Goal: Task Accomplishment & Management: Manage account settings

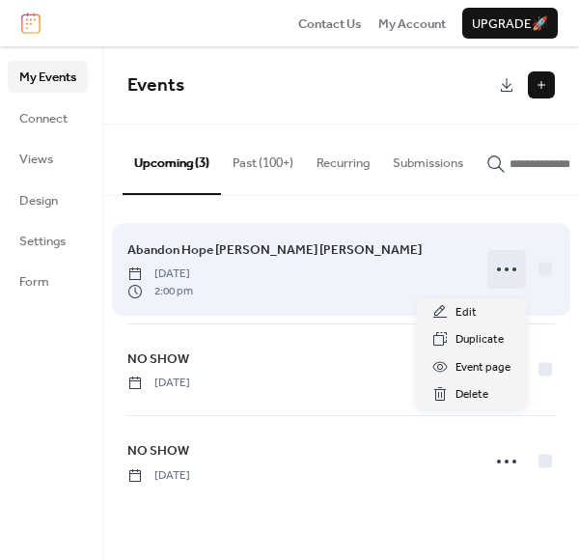
click at [515, 271] on icon at bounding box center [506, 269] width 31 height 31
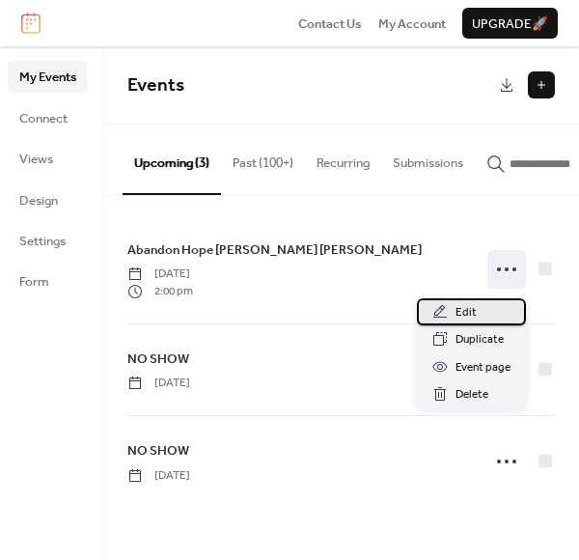
click at [471, 307] on span "Edit" at bounding box center [466, 312] width 21 height 19
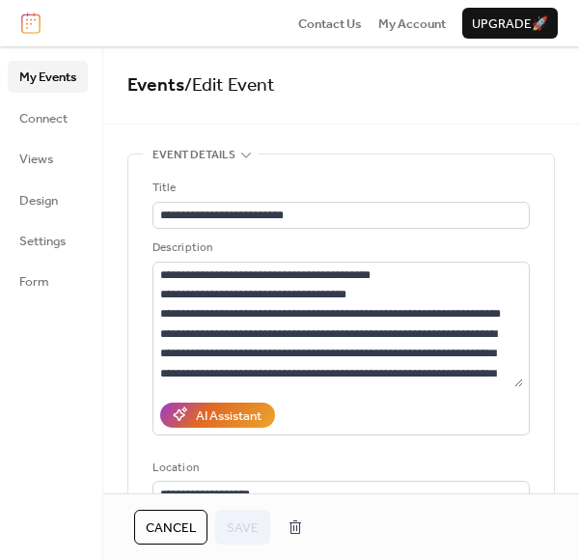
drag, startPoint x: 171, startPoint y: 520, endPoint x: 181, endPoint y: 525, distance: 10.8
click at [171, 520] on span "Cancel" at bounding box center [171, 527] width 50 height 19
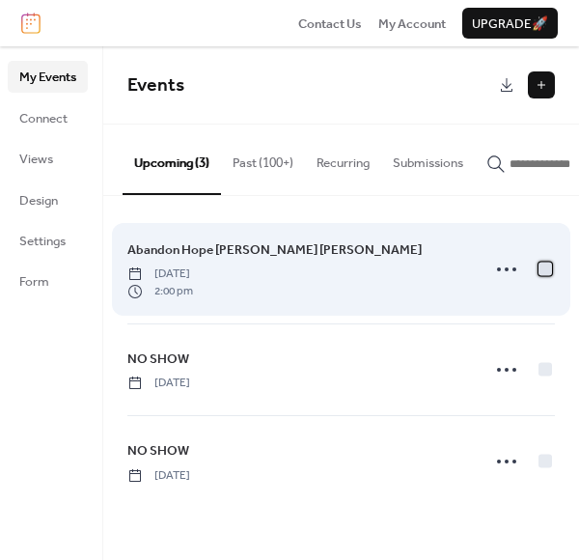
click at [545, 271] on div at bounding box center [546, 269] width 14 height 14
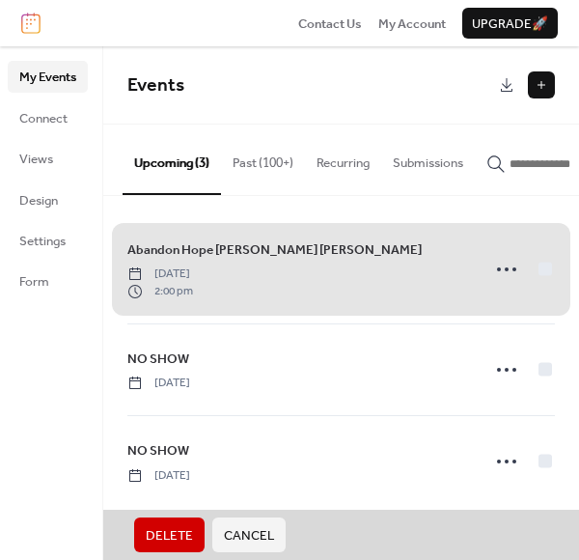
click at [507, 270] on div "Abandon Hope Mabel Dorothy Sunday, September 28, 2025 2:00 pm" at bounding box center [341, 269] width 428 height 108
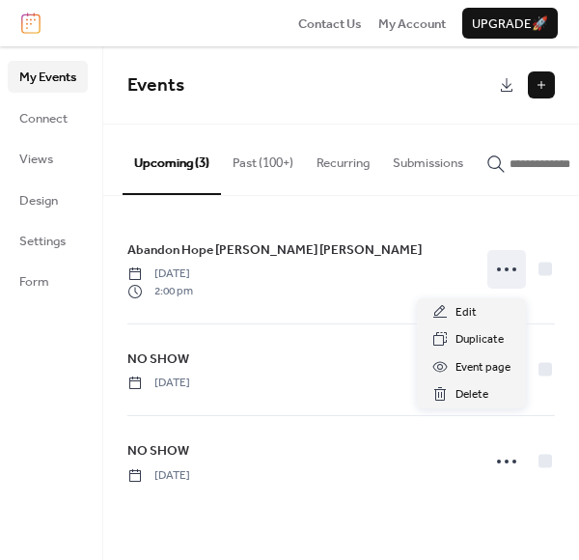
click at [507, 270] on icon at bounding box center [506, 269] width 31 height 31
click at [476, 393] on span "Delete" at bounding box center [472, 394] width 33 height 19
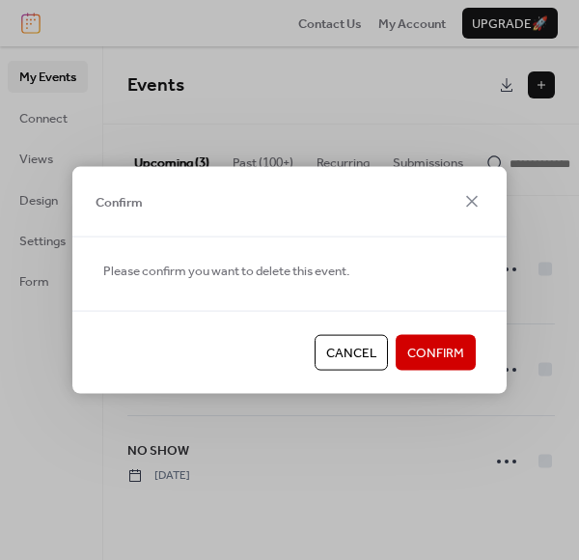
click at [433, 352] on span "Confirm" at bounding box center [435, 353] width 57 height 19
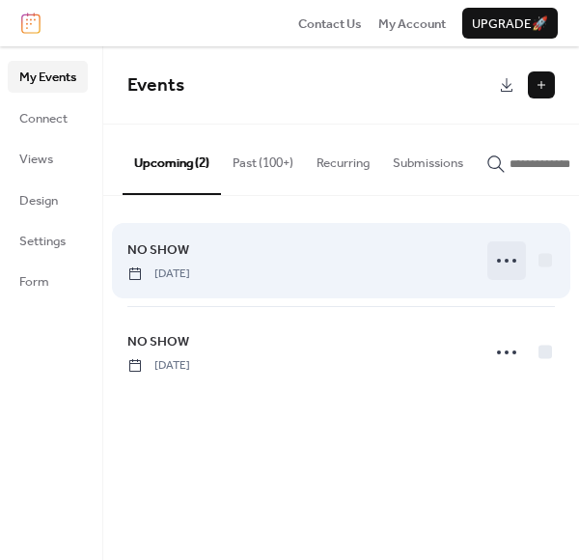
click at [502, 260] on icon at bounding box center [506, 260] width 31 height 31
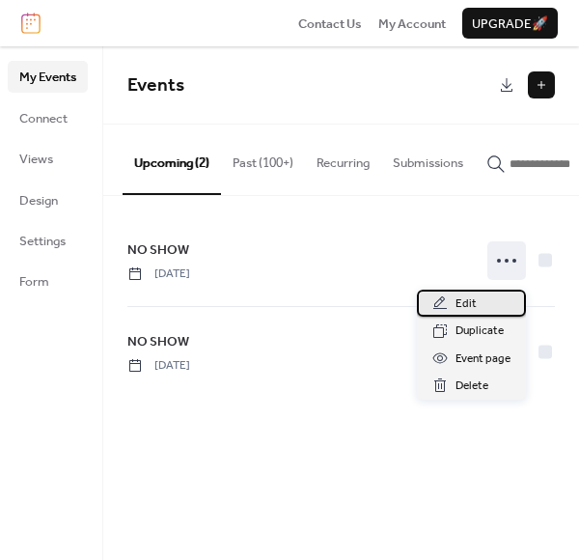
click at [457, 299] on span "Edit" at bounding box center [466, 303] width 21 height 19
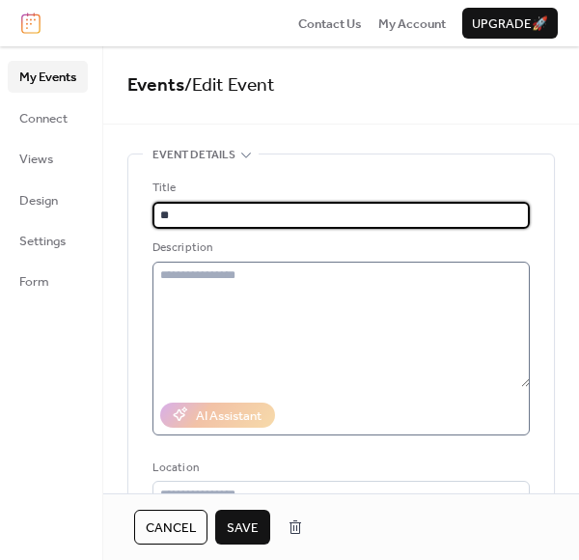
type input "*"
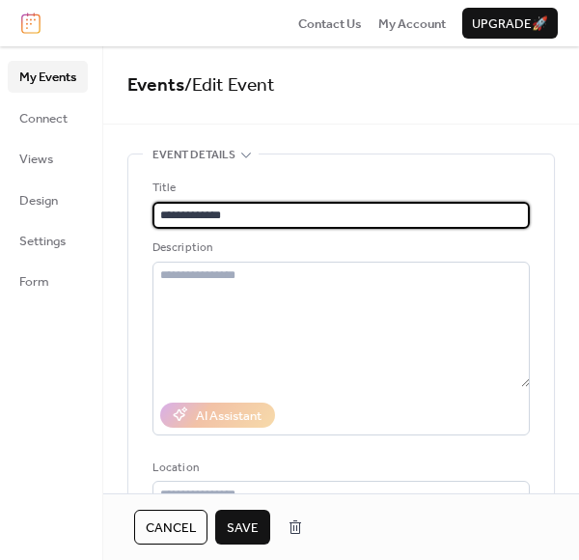
type input "**********"
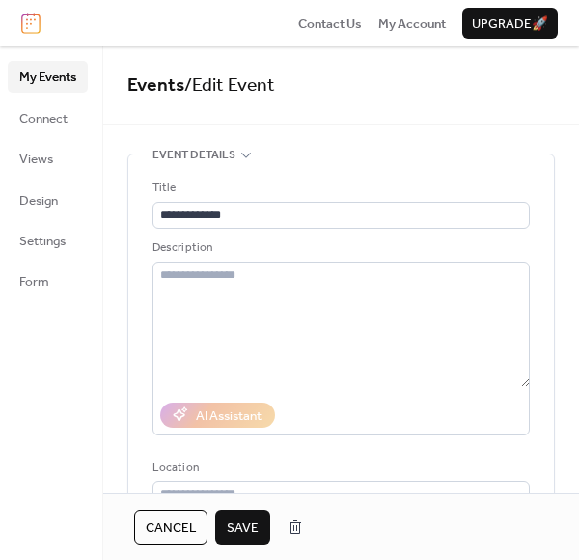
click at [239, 522] on span "Save" at bounding box center [243, 527] width 32 height 19
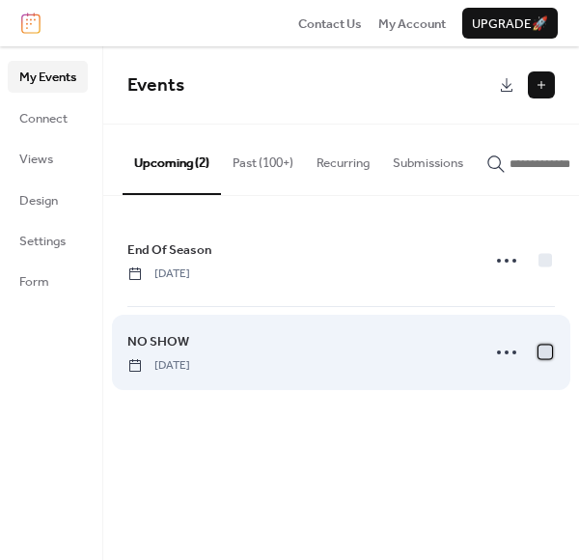
click at [545, 359] on div at bounding box center [546, 353] width 14 height 14
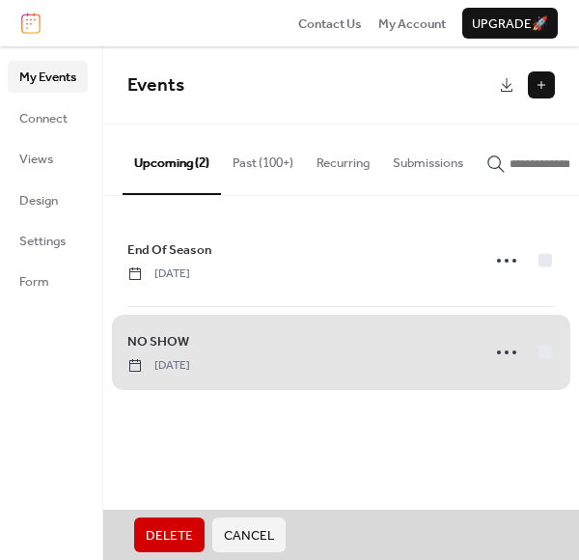
click at [512, 355] on div "NO SHOW [DATE]" at bounding box center [341, 352] width 428 height 92
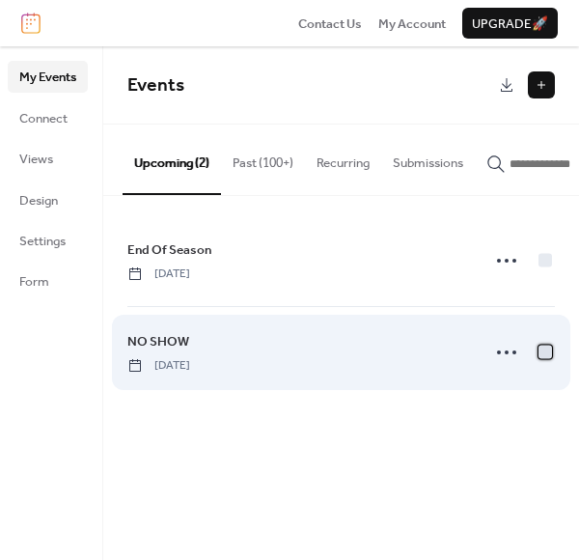
click at [542, 355] on div at bounding box center [546, 353] width 14 height 14
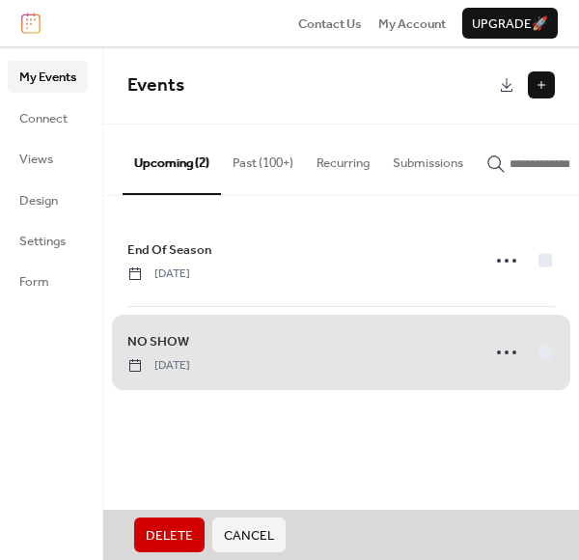
click at [194, 538] on button "Delete" at bounding box center [169, 534] width 70 height 35
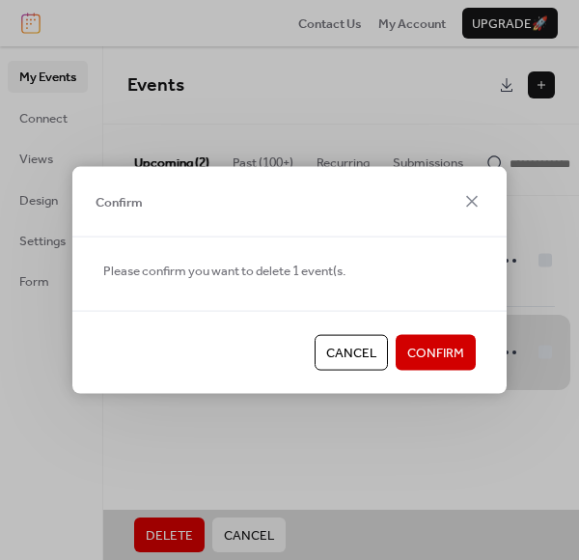
click at [435, 362] on span "Confirm" at bounding box center [435, 353] width 57 height 19
